Goal: Task Accomplishment & Management: Complete application form

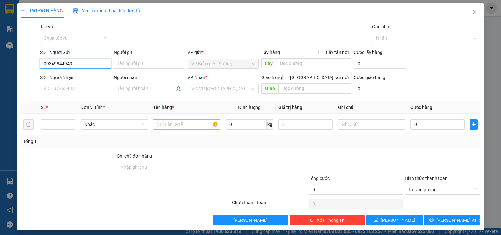
click at [47, 62] on input "09349844949" at bounding box center [75, 64] width 71 height 10
click at [81, 64] on input "09349844949" at bounding box center [75, 64] width 71 height 10
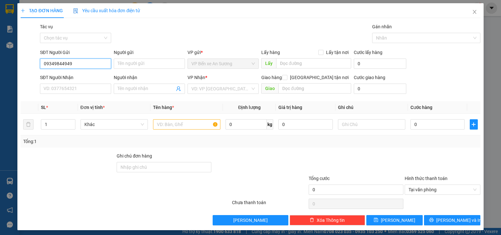
click at [81, 64] on input "09349844949" at bounding box center [75, 64] width 71 height 10
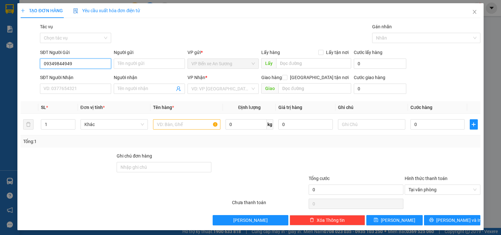
click at [81, 64] on input "09349844949" at bounding box center [75, 64] width 71 height 10
click at [75, 58] on div "SĐT Người Gửi" at bounding box center [75, 54] width 71 height 10
click at [75, 63] on input "09349844949" at bounding box center [75, 64] width 71 height 10
type input "0349844949"
click at [122, 64] on input "Người gửi" at bounding box center [149, 64] width 71 height 10
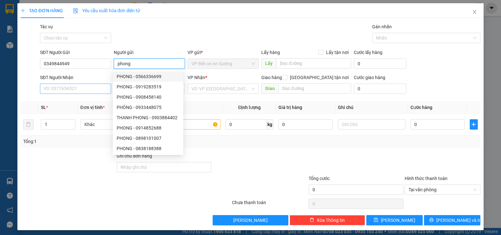
type input "phong"
click at [81, 88] on input "SĐT Người Nhận" at bounding box center [75, 89] width 71 height 10
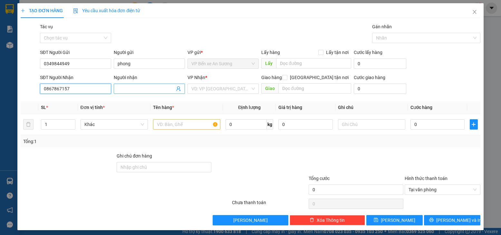
type input "0867867157"
click at [151, 87] on input "Người nhận" at bounding box center [146, 88] width 57 height 7
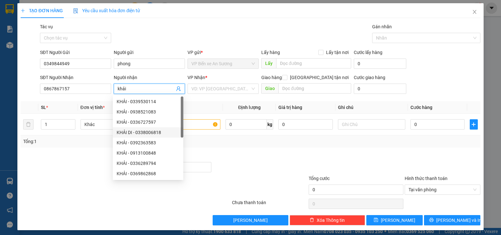
type input "khải"
click at [239, 160] on div at bounding box center [260, 164] width 96 height 23
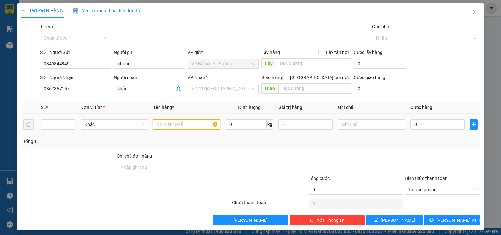
click at [186, 128] on input "text" at bounding box center [186, 124] width 67 height 10
drag, startPoint x: 192, startPoint y: 96, endPoint x: 196, endPoint y: 96, distance: 4.2
click at [192, 96] on div "VP Nhận * VD: VP [GEOGRAPHIC_DATA]" at bounding box center [222, 85] width 71 height 23
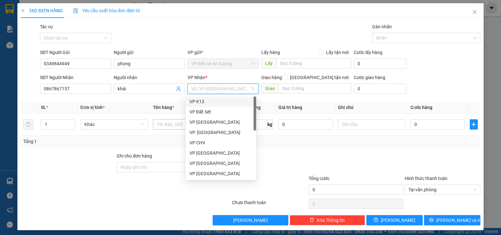
click at [207, 89] on input "search" at bounding box center [220, 89] width 59 height 10
type input "ht"
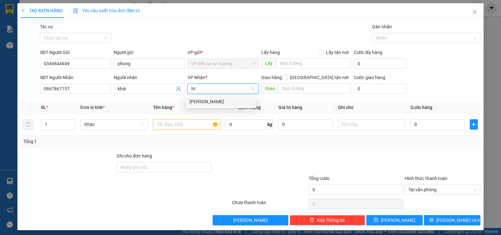
drag, startPoint x: 221, startPoint y: 101, endPoint x: 204, endPoint y: 106, distance: 18.1
click at [221, 101] on div "[PERSON_NAME]" at bounding box center [220, 101] width 63 height 7
click at [183, 128] on input "text" at bounding box center [186, 124] width 67 height 10
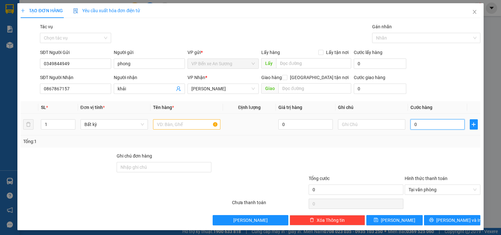
click at [440, 124] on input "0" at bounding box center [437, 124] width 54 height 10
type input "2"
type input "25"
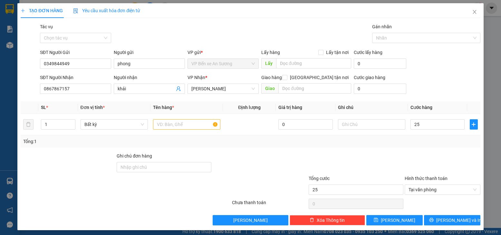
type input "25.000"
click at [456, 149] on div "Transit Pickup Surcharge Ids Transit Deliver Surcharge Ids Transit Deliver Surc…" at bounding box center [250, 124] width 459 height 203
click at [186, 128] on input "text" at bounding box center [186, 124] width 67 height 10
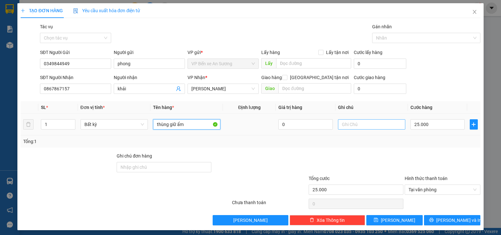
type input "thùng giữ ẩm"
click at [350, 123] on input "text" at bounding box center [371, 124] width 67 height 10
click at [344, 124] on input "juw ướt" at bounding box center [371, 124] width 67 height 10
drag, startPoint x: 370, startPoint y: 122, endPoint x: 363, endPoint y: 123, distance: 7.2
click at [369, 122] on input "hư ướt" at bounding box center [371, 124] width 67 height 10
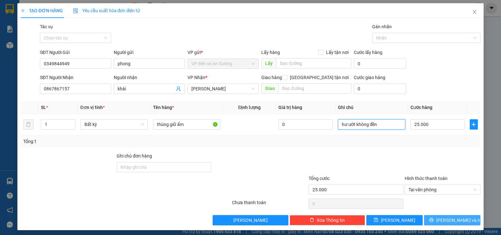
type input "hư ướt không đền"
click at [461, 219] on button "[PERSON_NAME] và In" at bounding box center [452, 220] width 56 height 10
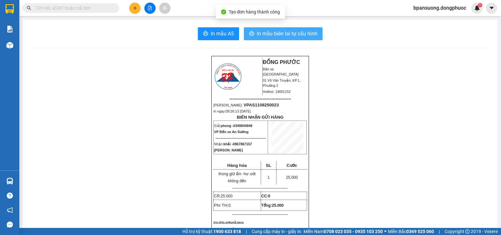
click at [257, 35] on span "In mẫu biên lai tự cấu hình" at bounding box center [287, 34] width 61 height 8
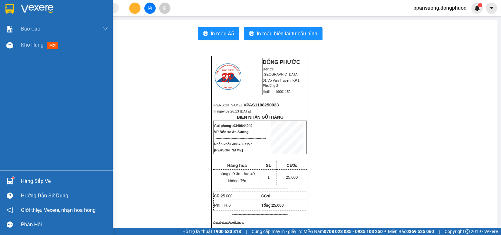
drag, startPoint x: 16, startPoint y: 183, endPoint x: 24, endPoint y: 185, distance: 8.6
click at [17, 183] on div "Hàng sắp về" at bounding box center [56, 181] width 113 height 14
